Goal: Find specific page/section: Locate a particular part of the current website

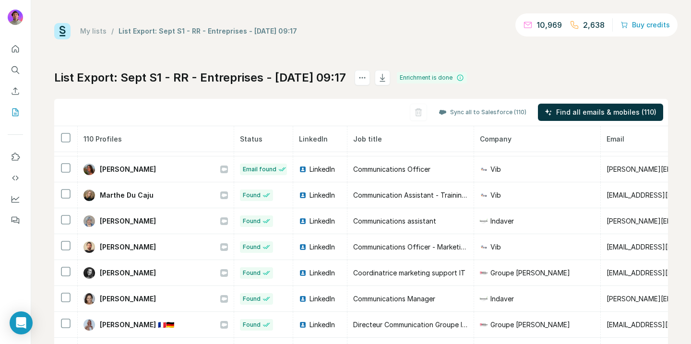
scroll to position [803, 0]
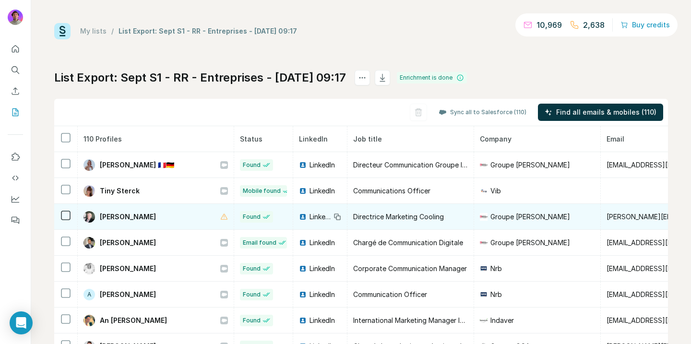
drag, startPoint x: 162, startPoint y: 215, endPoint x: 101, endPoint y: 215, distance: 61.4
click at [101, 215] on div "[PERSON_NAME]" at bounding box center [155, 217] width 144 height 12
copy span "[PERSON_NAME]"
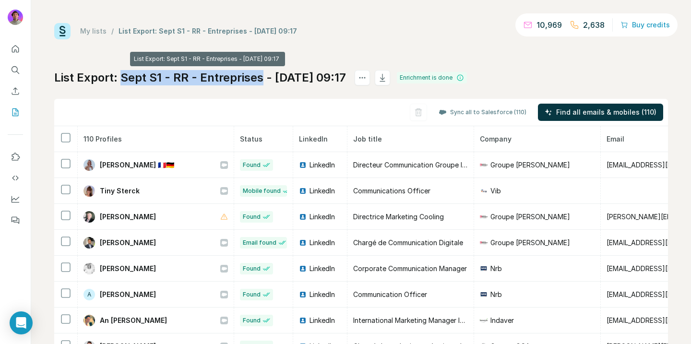
drag, startPoint x: 261, startPoint y: 78, endPoint x: 124, endPoint y: 75, distance: 137.7
click at [124, 75] on h1 "List Export: Sept S1 - RR - Entreprises - [DATE] 09:17" at bounding box center [200, 77] width 292 height 15
copy h1 "Sept S1 - RR - Entreprises"
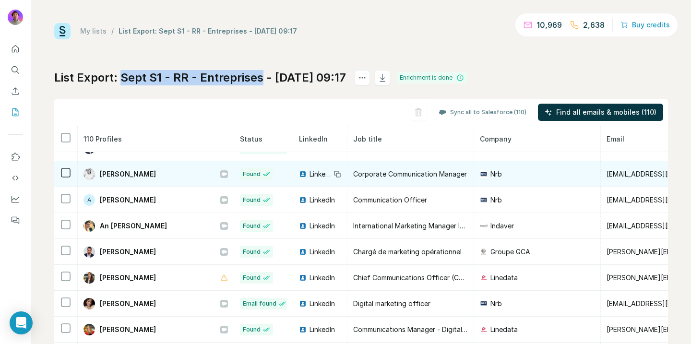
scroll to position [900, 0]
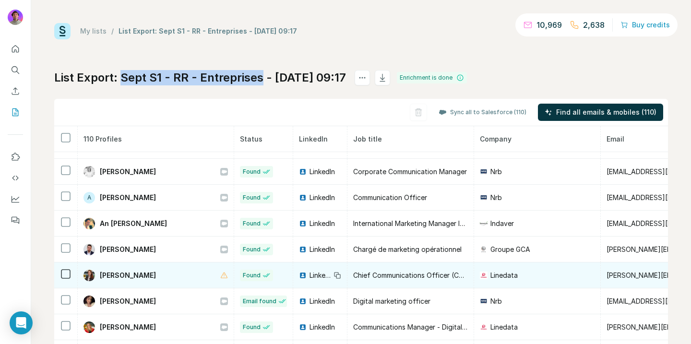
drag, startPoint x: 176, startPoint y: 272, endPoint x: 95, endPoint y: 273, distance: 80.6
click at [95, 273] on div "[PERSON_NAME]" at bounding box center [155, 276] width 144 height 12
copy div "[PERSON_NAME]"
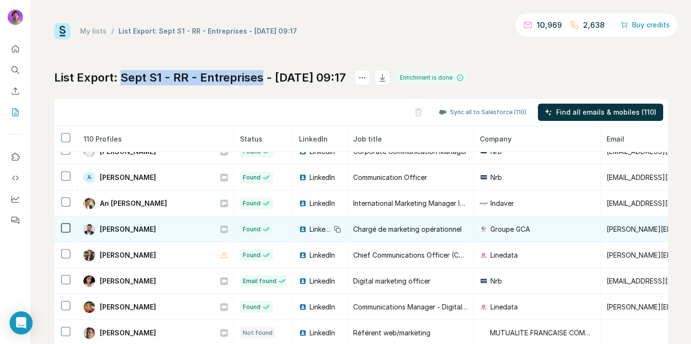
scroll to position [923, 0]
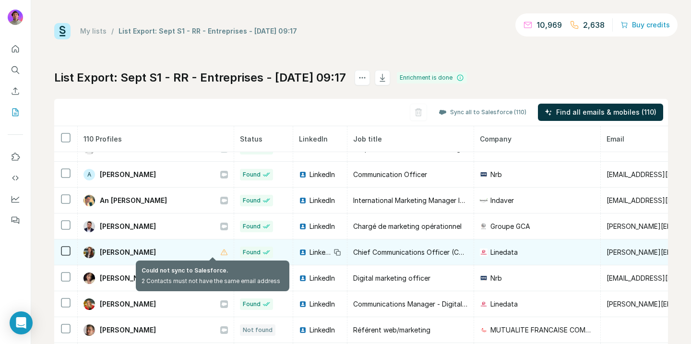
click at [221, 251] on icon at bounding box center [224, 252] width 7 height 6
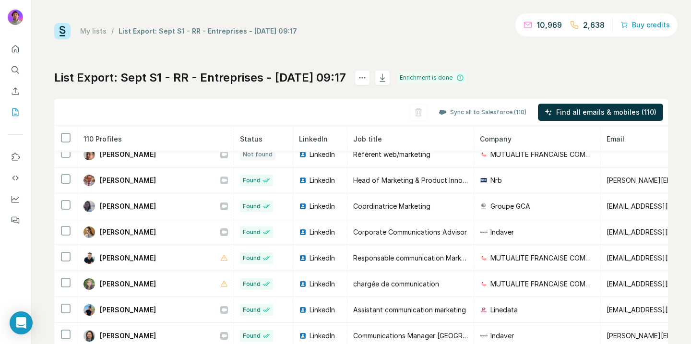
scroll to position [1106, 0]
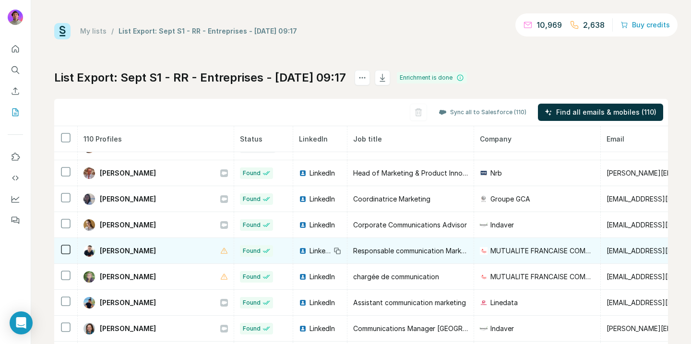
drag, startPoint x: 185, startPoint y: 254, endPoint x: 100, endPoint y: 253, distance: 85.4
click at [100, 253] on div "[PERSON_NAME]" at bounding box center [155, 251] width 144 height 12
copy span "[PERSON_NAME]"
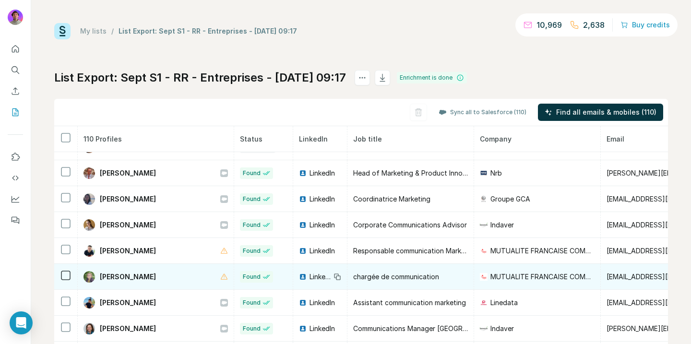
drag, startPoint x: 177, startPoint y: 277, endPoint x: 101, endPoint y: 275, distance: 76.3
click at [101, 275] on div "[PERSON_NAME]" at bounding box center [155, 277] width 144 height 12
copy span "[PERSON_NAME]"
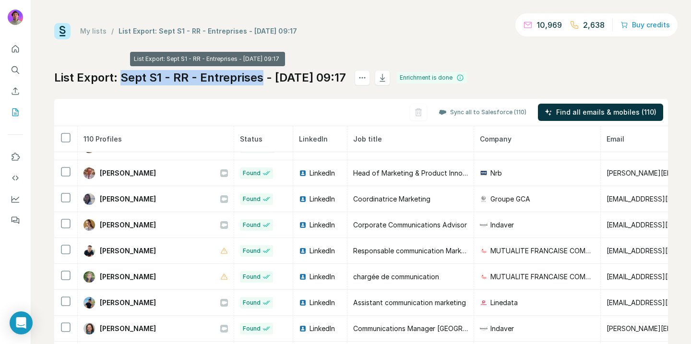
drag, startPoint x: 261, startPoint y: 80, endPoint x: 123, endPoint y: 77, distance: 138.7
click at [123, 77] on h1 "List Export: Sept S1 - RR - Entreprises - [DATE] 09:17" at bounding box center [200, 77] width 292 height 15
copy h1 "Sept S1 - RR - Entreprises"
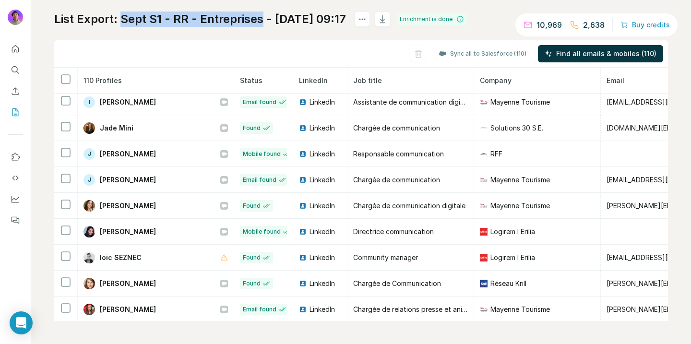
scroll to position [1829, 0]
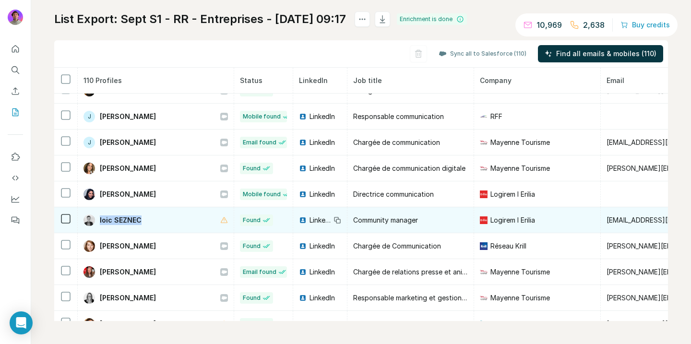
drag, startPoint x: 148, startPoint y: 220, endPoint x: 99, endPoint y: 219, distance: 48.9
click at [99, 219] on div "loic SEZNEC" at bounding box center [155, 220] width 144 height 12
copy span "loic SEZNEC"
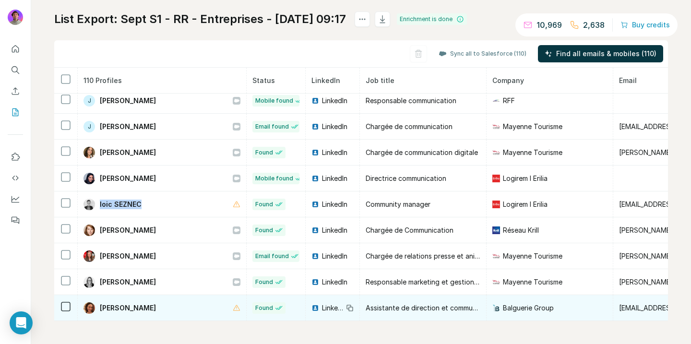
drag, startPoint x: 161, startPoint y: 306, endPoint x: 100, endPoint y: 306, distance: 60.9
click at [100, 306] on div "[PERSON_NAME]" at bounding box center [161, 308] width 157 height 12
copy span "[PERSON_NAME]"
